Goal: Use online tool/utility: Utilize a website feature to perform a specific function

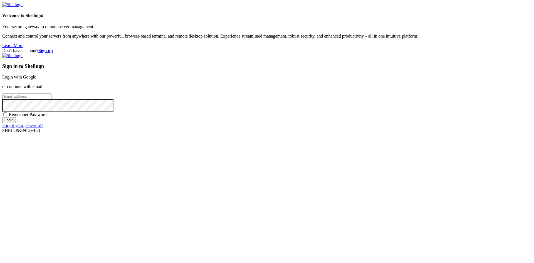
click at [36, 79] on link "Login with Google" at bounding box center [19, 77] width 34 height 5
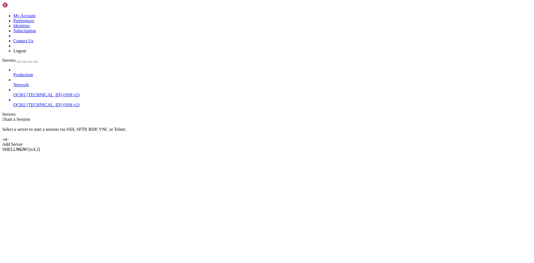
drag, startPoint x: 39, startPoint y: 66, endPoint x: 40, endPoint y: 73, distance: 7.0
click at [39, 92] on span "[TECHNICAL_ID] (SSH v2)" at bounding box center [53, 94] width 53 height 5
click at [26, 102] on span "OCI02" at bounding box center [19, 104] width 12 height 5
click at [38, 102] on span "[TECHNICAL_ID] (SSH v2)" at bounding box center [53, 104] width 53 height 5
click at [26, 92] on span "OCI01" at bounding box center [19, 94] width 12 height 5
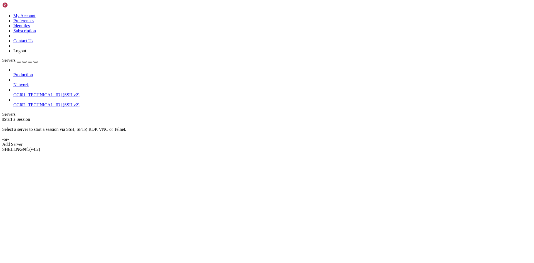
click at [26, 102] on span "OCI02" at bounding box center [19, 104] width 12 height 5
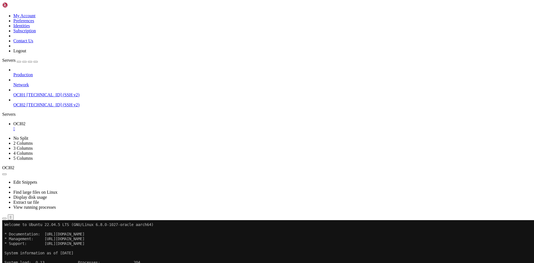
drag, startPoint x: 132, startPoint y: 298, endPoint x: 107, endPoint y: 353, distance: 60.5
